Goal: Information Seeking & Learning: Check status

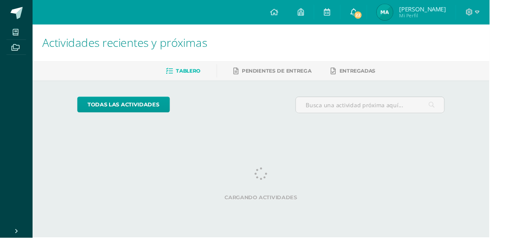
click at [377, 12] on span "22" at bounding box center [371, 15] width 9 height 9
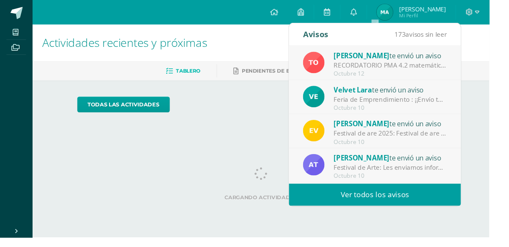
click at [420, 206] on link "Ver todos los avisos" at bounding box center [389, 202] width 179 height 23
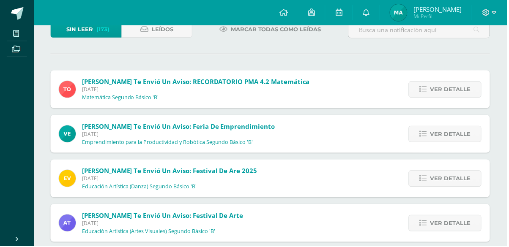
scroll to position [61, 0]
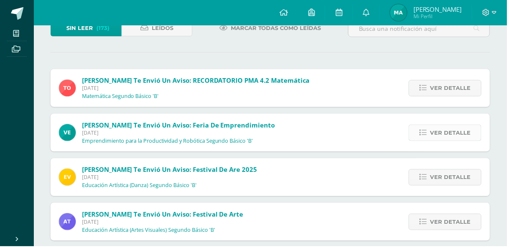
click at [442, 127] on span "Ver detalle" at bounding box center [452, 133] width 41 height 16
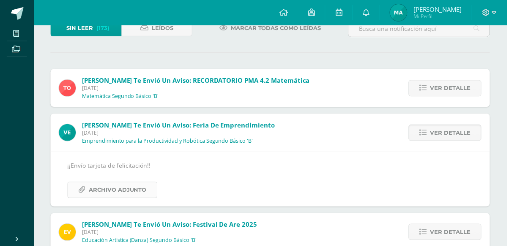
click at [100, 190] on span "Archivo Adjunto" at bounding box center [118, 191] width 58 height 16
click at [443, 128] on span "Ver detalle" at bounding box center [452, 133] width 41 height 16
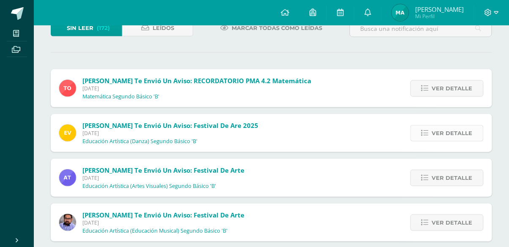
click at [436, 138] on span "Ver detalle" at bounding box center [452, 133] width 41 height 16
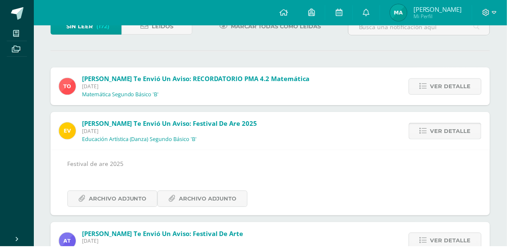
scroll to position [59, 0]
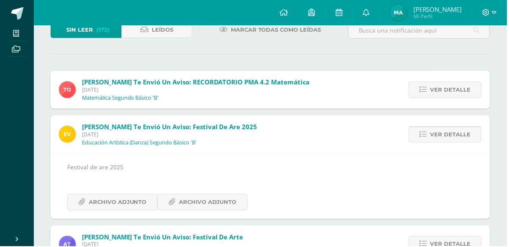
click at [447, 136] on span "Ver detalle" at bounding box center [452, 135] width 41 height 16
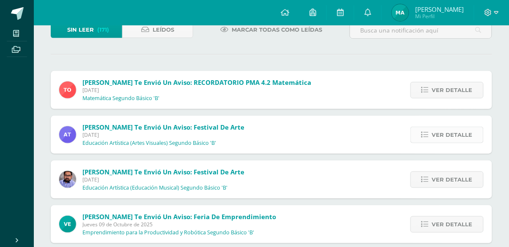
click at [446, 132] on span "Ver detalle" at bounding box center [452, 135] width 41 height 16
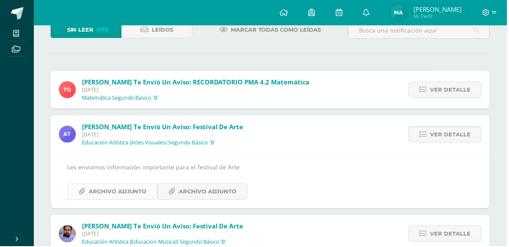
click at [79, 186] on link "Archivo Adjunto" at bounding box center [113, 192] width 90 height 16
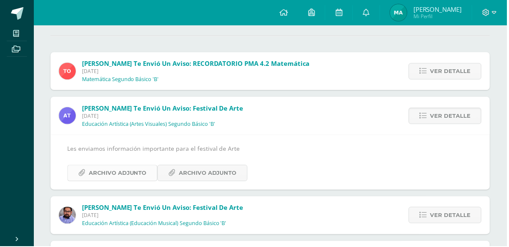
scroll to position [100, 0]
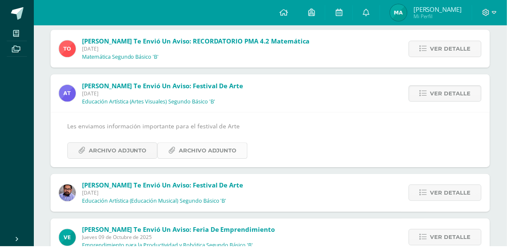
click at [163, 144] on link "Archivo Adjunto" at bounding box center [203, 151] width 90 height 16
click at [431, 93] on link "Ver detalle" at bounding box center [446, 94] width 73 height 16
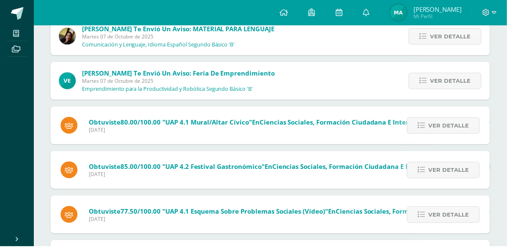
scroll to position [0, 0]
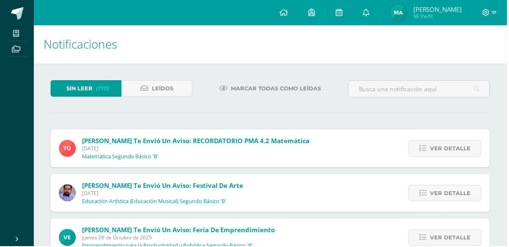
click at [412, 22] on link "Mario Fernando Mi Perfil" at bounding box center [427, 12] width 92 height 25
click at [433, 12] on span "[PERSON_NAME]" at bounding box center [439, 9] width 49 height 8
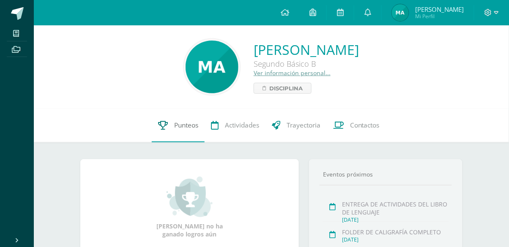
click at [179, 111] on link "Punteos" at bounding box center [178, 126] width 53 height 34
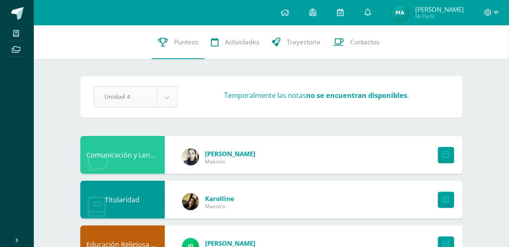
click at [370, 10] on icon at bounding box center [367, 12] width 7 height 8
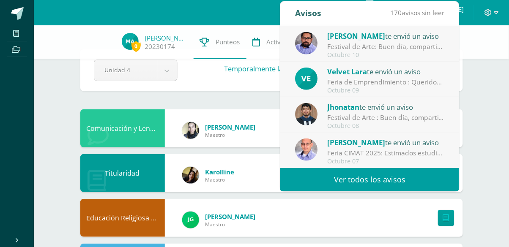
scroll to position [27, 0]
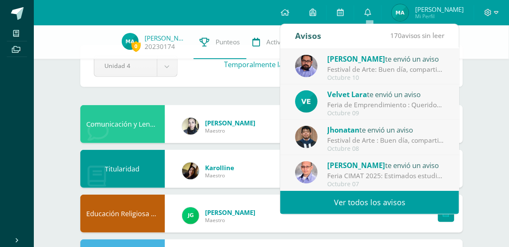
click at [397, 201] on link "Ver todos los avisos" at bounding box center [369, 202] width 179 height 23
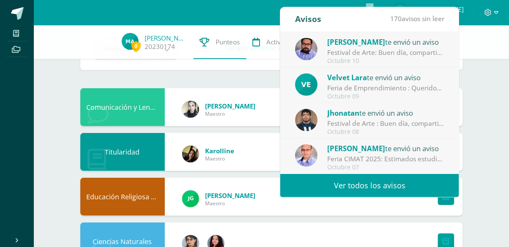
scroll to position [68, 0]
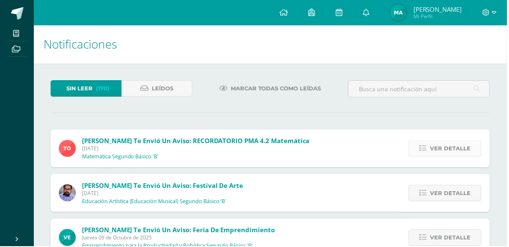
click at [428, 151] on icon at bounding box center [424, 149] width 7 height 7
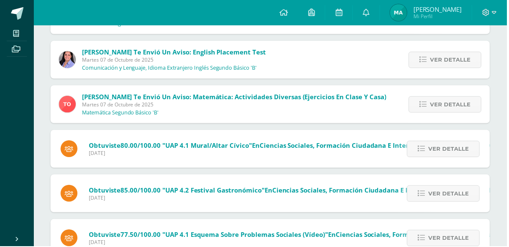
scroll to position [529, 0]
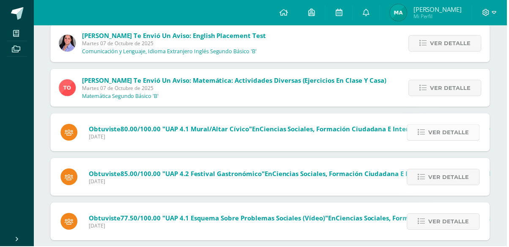
click at [448, 130] on span "Ver detalle" at bounding box center [450, 133] width 41 height 16
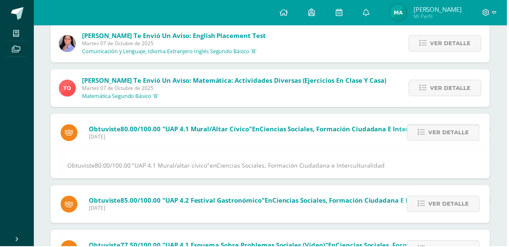
scroll to position [419, 0]
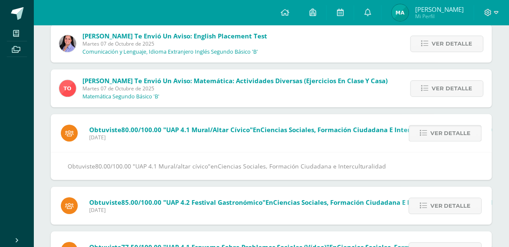
click at [443, 130] on span "Ver detalle" at bounding box center [450, 133] width 41 height 16
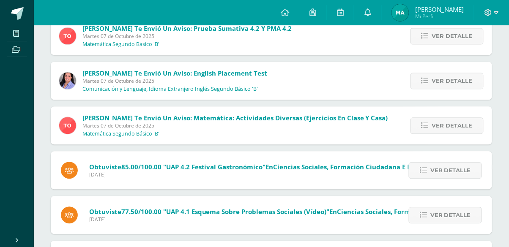
scroll to position [381, 0]
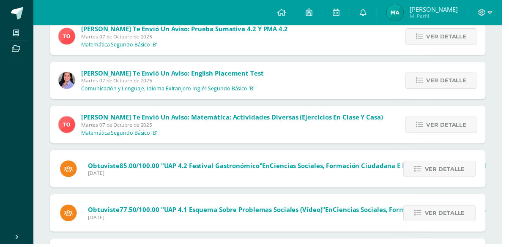
click at [449, 11] on span "[PERSON_NAME]" at bounding box center [439, 9] width 49 height 8
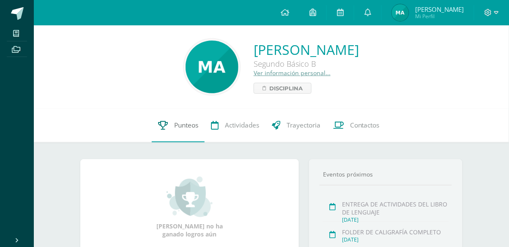
click at [161, 128] on icon at bounding box center [163, 125] width 10 height 9
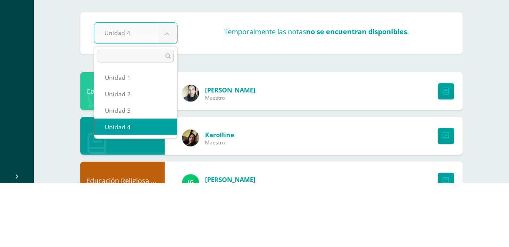
select select "Unidad 1"
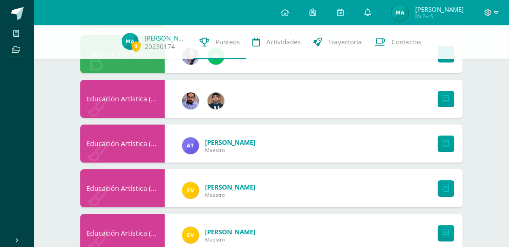
scroll to position [549, 0]
